Goal: Task Accomplishment & Management: Use online tool/utility

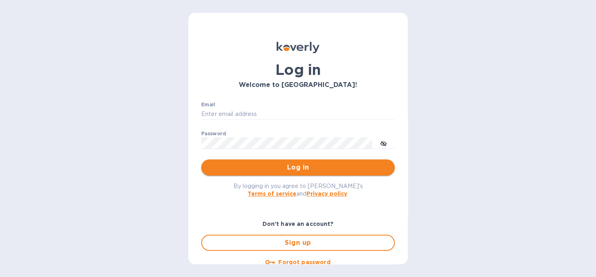
type input "dana@isi-co.com"
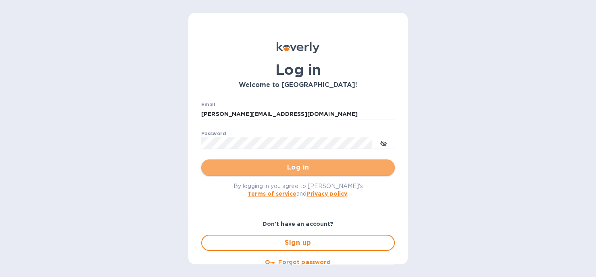
click at [308, 167] on span "Log in" at bounding box center [298, 168] width 181 height 10
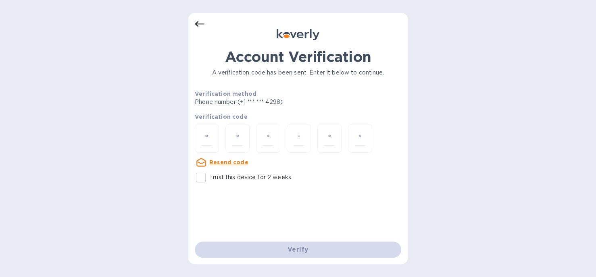
click at [201, 178] on input "Trust this device for 2 weeks" at bounding box center [200, 177] width 17 height 17
checkbox input "true"
click at [216, 141] on div at bounding box center [207, 138] width 24 height 29
type input "2"
type input "9"
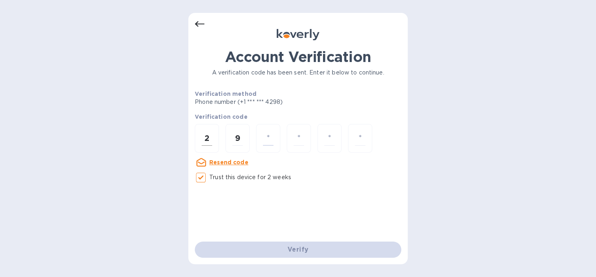
type input "4"
type input "9"
type input "0"
type input "3"
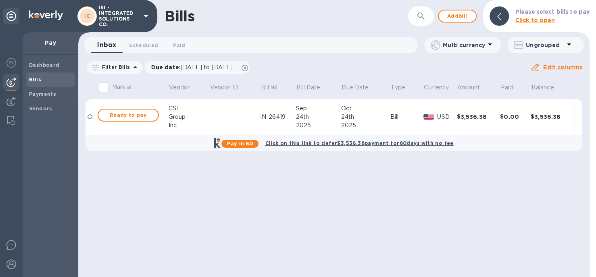
click at [90, 117] on div at bounding box center [89, 116] width 5 height 5
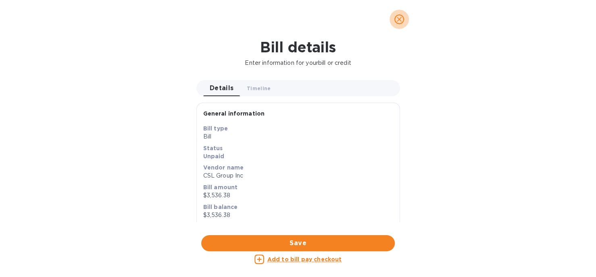
click at [399, 21] on icon "close" at bounding box center [399, 19] width 8 height 8
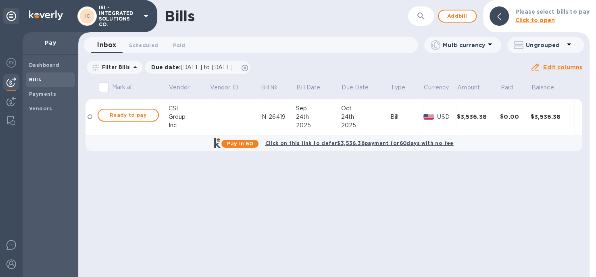
click at [104, 90] on input "Mark all" at bounding box center [103, 87] width 17 height 17
checkbox input "true"
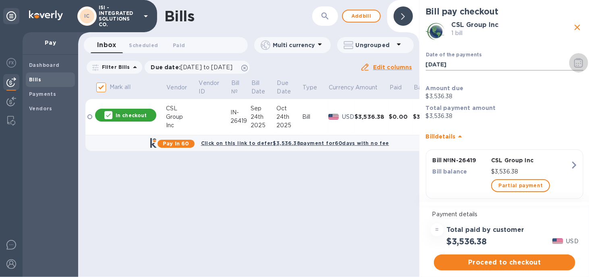
click at [575, 61] on icon "button" at bounding box center [579, 63] width 9 height 10
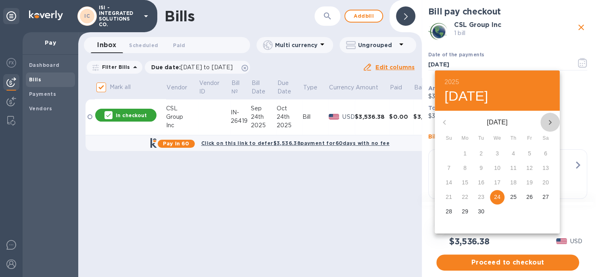
click at [551, 121] on icon "button" at bounding box center [550, 123] width 10 height 10
click at [464, 196] on p "20" at bounding box center [465, 197] width 6 height 8
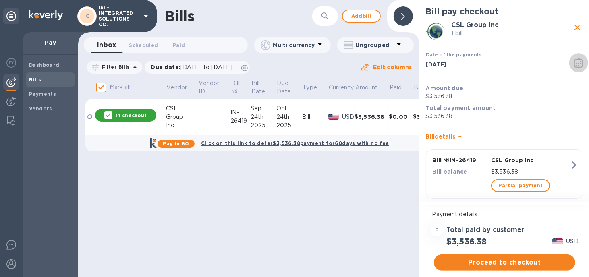
click at [575, 64] on icon "button" at bounding box center [579, 63] width 9 height 10
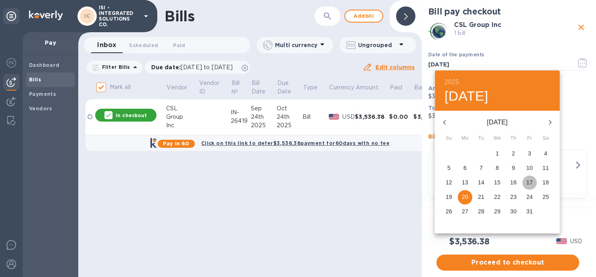
click at [527, 183] on p "17" at bounding box center [529, 183] width 6 height 8
type input "[DATE]"
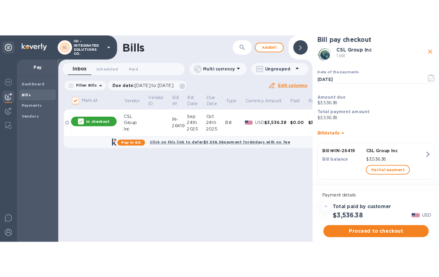
scroll to position [11, 0]
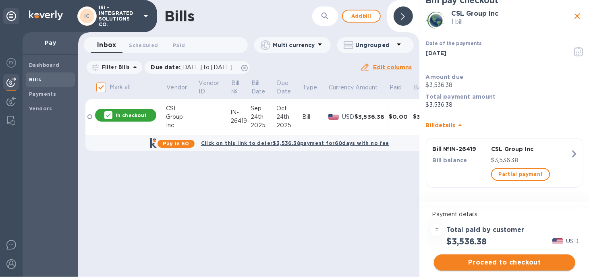
click at [502, 265] on span "Proceed to checkout" at bounding box center [505, 263] width 129 height 10
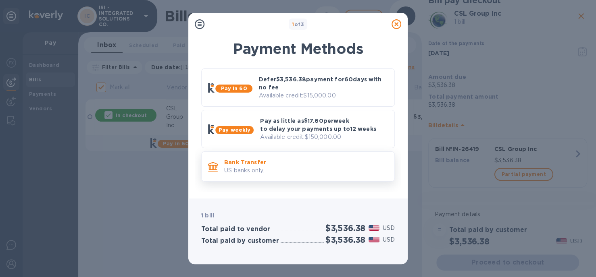
click at [255, 168] on p "US banks only." at bounding box center [306, 171] width 164 height 8
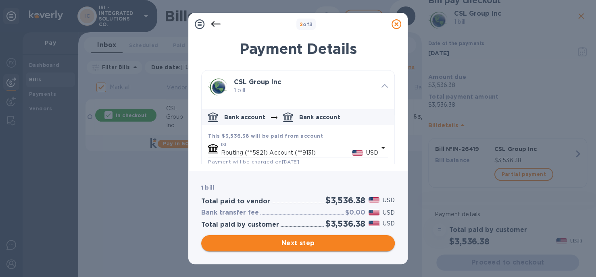
click at [301, 244] on span "Next step" at bounding box center [298, 244] width 181 height 10
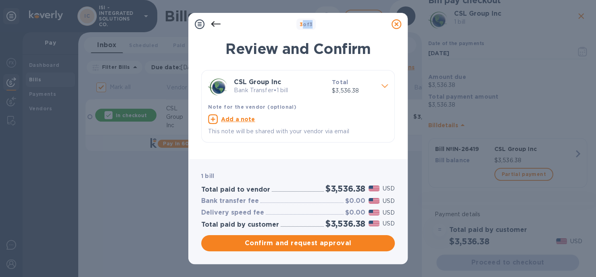
drag, startPoint x: 352, startPoint y: 24, endPoint x: 302, endPoint y: 19, distance: 50.2
click at [302, 19] on div "3 of 3" at bounding box center [306, 25] width 164 height 12
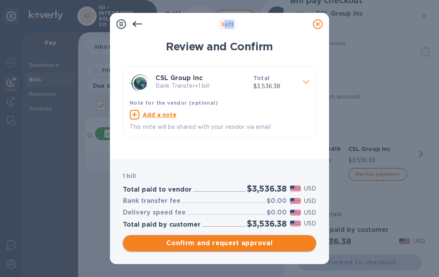
click at [231, 245] on span "Confirm and request approval" at bounding box center [219, 244] width 181 height 10
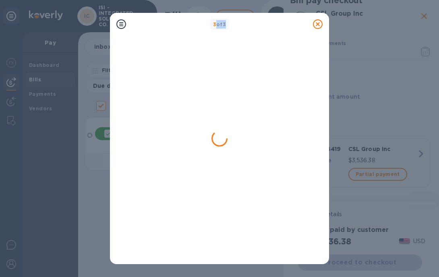
checkbox input "false"
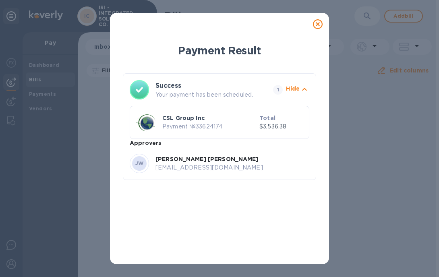
click at [402, 156] on div "Payment Result Success Your payment has been scheduled. 1 Hide CSL Group Inc Pa…" at bounding box center [219, 138] width 439 height 277
click at [316, 23] on icon at bounding box center [318, 24] width 10 height 10
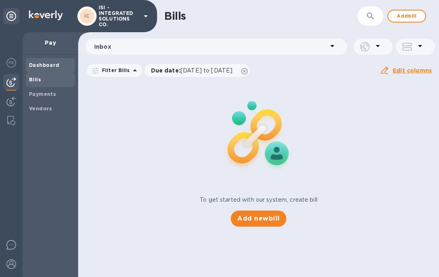
click at [42, 64] on b "Dashboard" at bounding box center [44, 65] width 31 height 6
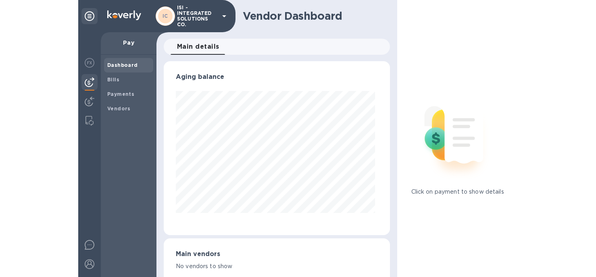
scroll to position [174, 223]
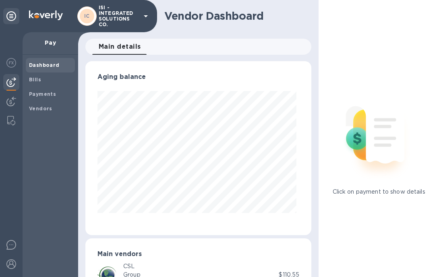
click at [12, 83] on img at bounding box center [11, 82] width 10 height 10
click at [36, 80] on b "Bills" at bounding box center [35, 80] width 12 height 6
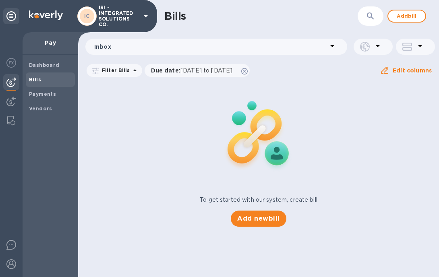
click at [37, 78] on b "Bills" at bounding box center [35, 80] width 12 height 6
click at [50, 42] on p "Pay" at bounding box center [50, 43] width 43 height 8
click at [46, 94] on b "Payments" at bounding box center [42, 94] width 27 height 6
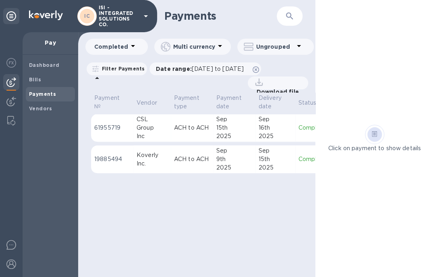
click at [128, 47] on icon at bounding box center [133, 46] width 10 height 10
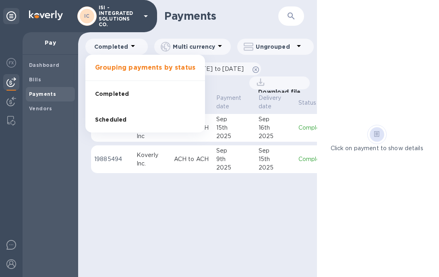
click at [111, 117] on span "Scheduled" at bounding box center [110, 120] width 31 height 8
